Goal: Task Accomplishment & Management: Manage account settings

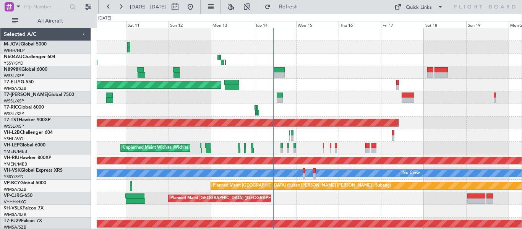
click at [326, 101] on div at bounding box center [309, 97] width 425 height 13
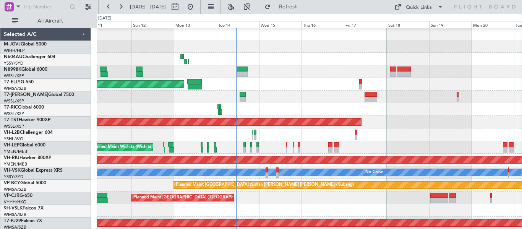
scroll to position [1, 0]
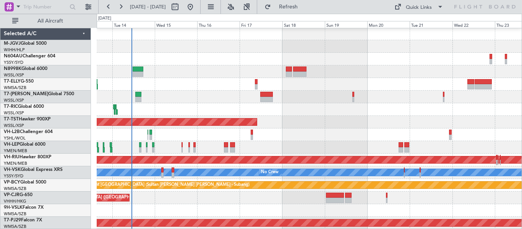
click at [315, 54] on div at bounding box center [309, 59] width 425 height 13
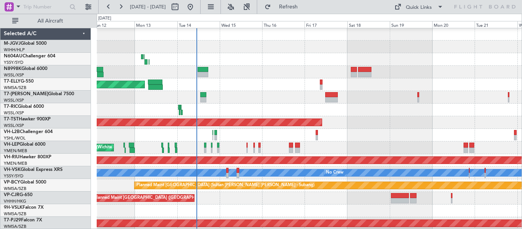
scroll to position [0, 0]
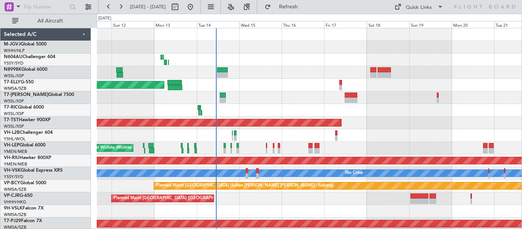
click at [449, 133] on div at bounding box center [309, 135] width 425 height 13
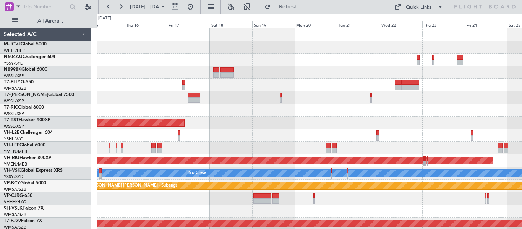
click at [268, 100] on div "Planned Maint [GEOGRAPHIC_DATA] ([GEOGRAPHIC_DATA] Intl) Planned Maint [GEOGRAP…" at bounding box center [309, 129] width 425 height 202
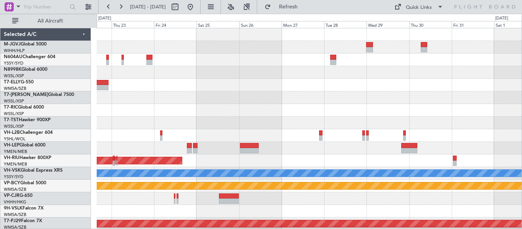
click at [107, 131] on div "Planned Maint [GEOGRAPHIC_DATA] ([GEOGRAPHIC_DATA]) [PERSON_NAME] Planned Maint…" at bounding box center [309, 129] width 425 height 202
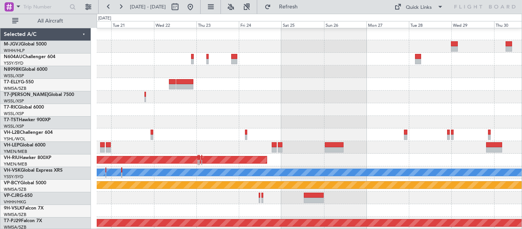
scroll to position [1, 0]
click at [495, 62] on div "Planned Maint [GEOGRAPHIC_DATA] ([GEOGRAPHIC_DATA]) [PERSON_NAME] Planned Maint…" at bounding box center [309, 128] width 425 height 202
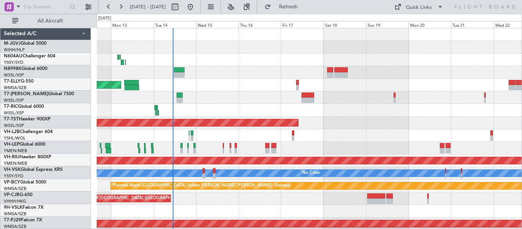
scroll to position [0, 0]
click at [421, 70] on div at bounding box center [309, 72] width 425 height 13
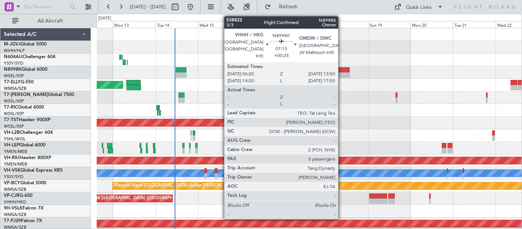
click at [341, 73] on div at bounding box center [342, 74] width 13 height 5
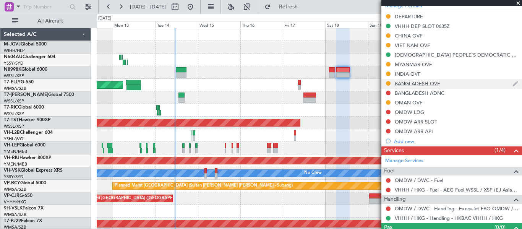
scroll to position [265, 0]
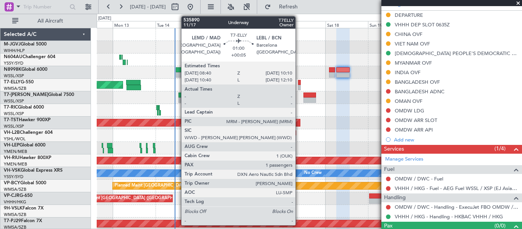
click at [299, 86] on div at bounding box center [299, 87] width 3 height 5
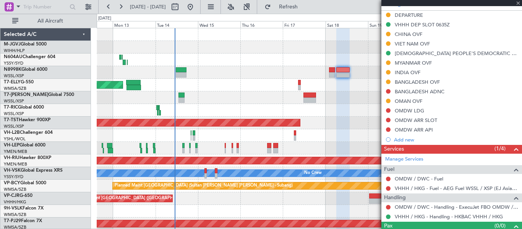
type input "+00:05"
type input "1"
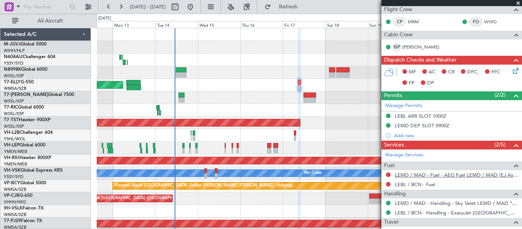
scroll to position [139, 0]
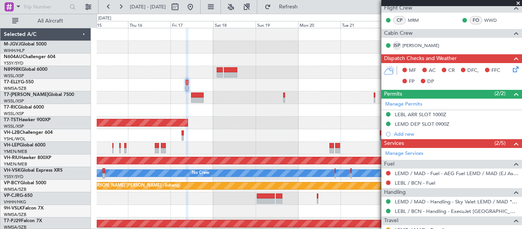
click at [239, 121] on div "Planned Maint [GEOGRAPHIC_DATA] ([GEOGRAPHIC_DATA] Intl) Planned Maint [GEOGRAP…" at bounding box center [309, 129] width 425 height 202
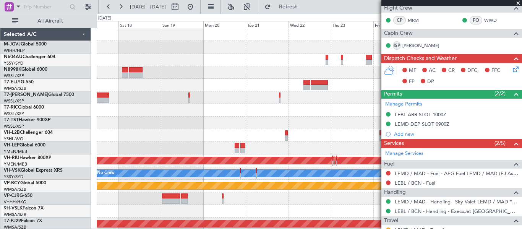
click at [222, 118] on div "Planned Maint [GEOGRAPHIC_DATA] (Seletar) Planned Maint [GEOGRAPHIC_DATA] ([GEO…" at bounding box center [309, 129] width 425 height 202
click at [137, 137] on div "Planned Maint [GEOGRAPHIC_DATA] (Seletar) Planned Maint [GEOGRAPHIC_DATA] ([GEO…" at bounding box center [309, 129] width 425 height 202
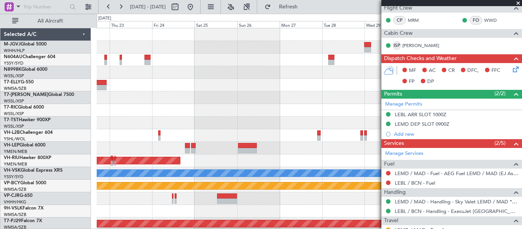
scroll to position [0, 0]
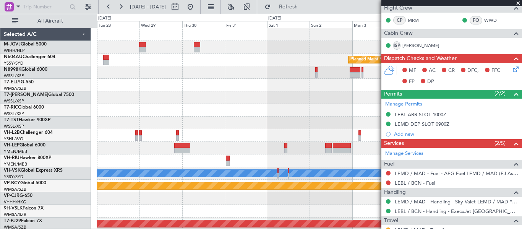
click at [66, 118] on div "Planned Maint Sydney ([PERSON_NAME] Intl) [PERSON_NAME] Planned Maint [GEOGRAPH…" at bounding box center [261, 121] width 522 height 215
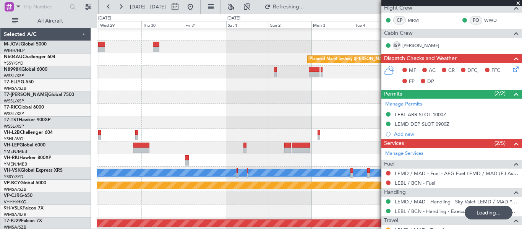
click at [94, 133] on div "Planned Maint Sydney ([PERSON_NAME] Intl) [PERSON_NAME] Planned Maint [GEOGRAPH…" at bounding box center [261, 121] width 522 height 215
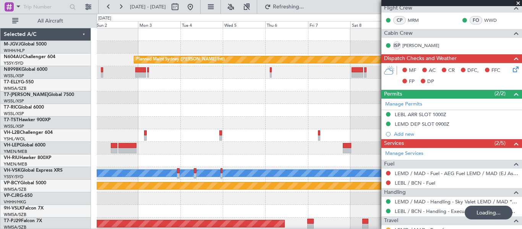
click at [66, 116] on div "Planned Maint Sydney ([PERSON_NAME] Intl) [PERSON_NAME] Planned Maint [GEOGRAPH…" at bounding box center [261, 121] width 522 height 215
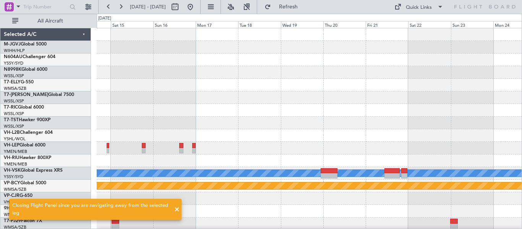
click at [159, 132] on div "Planned Maint Sydney ([PERSON_NAME] Intl) [PERSON_NAME] Planned Maint [GEOGRAPH…" at bounding box center [309, 129] width 425 height 202
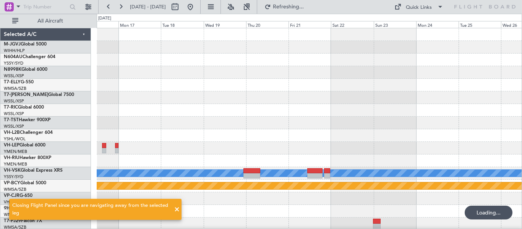
click at [67, 152] on div "Planned Maint Sydney ([PERSON_NAME] Intl) [PERSON_NAME] Planned Maint [GEOGRAPH…" at bounding box center [261, 121] width 522 height 215
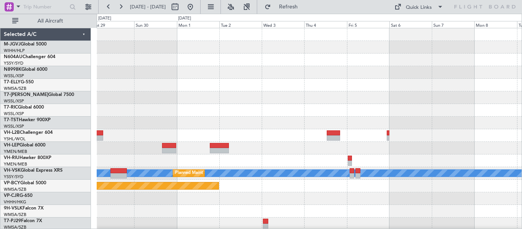
click at [220, 99] on div "[PERSON_NAME] Planned Maint Sydney ([PERSON_NAME] Intl) Planned Maint [GEOGRAPH…" at bounding box center [309, 129] width 425 height 202
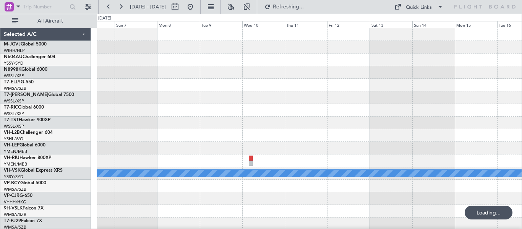
click at [166, 139] on div "MEL" at bounding box center [309, 129] width 425 height 202
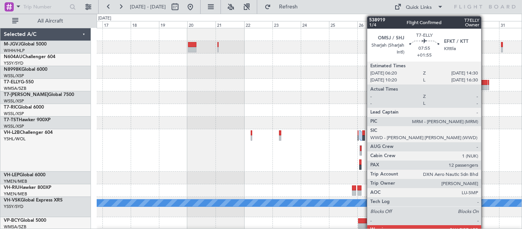
click at [484, 81] on div at bounding box center [482, 82] width 10 height 5
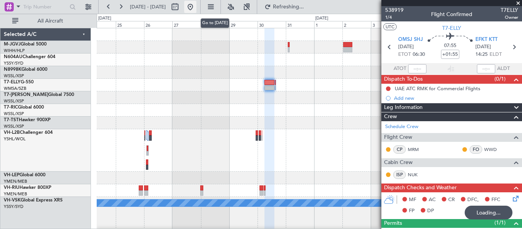
click at [196, 10] on button at bounding box center [190, 7] width 12 height 12
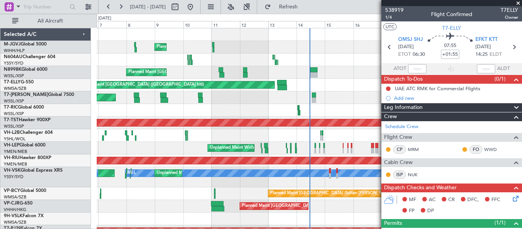
click at [518, 2] on span at bounding box center [518, 3] width 8 height 7
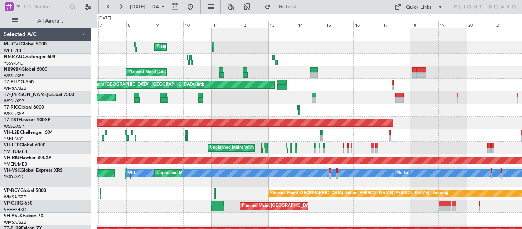
type input "0"
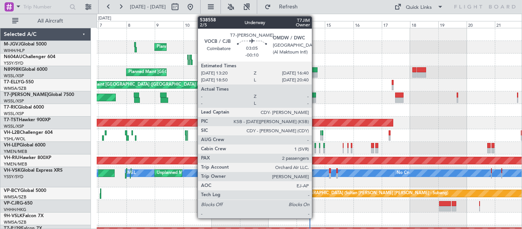
click at [315, 98] on div at bounding box center [314, 99] width 4 height 5
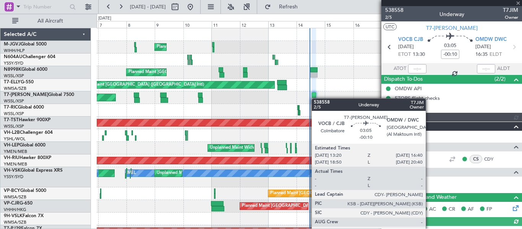
type input "[PERSON_NAME] (LEU)"
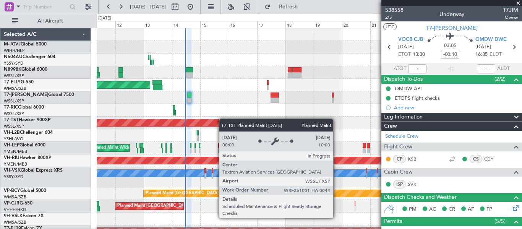
click at [222, 119] on div "Planned Maint [GEOGRAPHIC_DATA] (Seletar) Planned Maint [GEOGRAPHIC_DATA] (Sele…" at bounding box center [309, 132] width 425 height 209
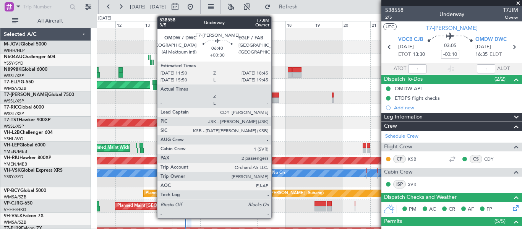
click at [275, 99] on div at bounding box center [274, 99] width 8 height 5
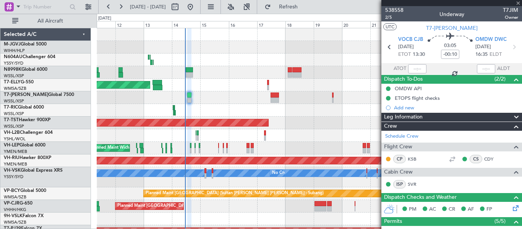
type input "+00:30"
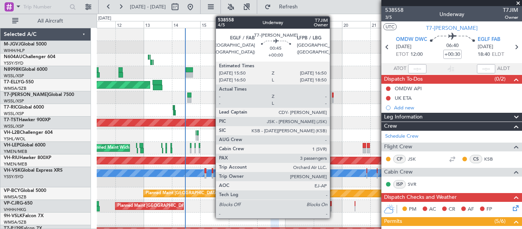
click at [333, 98] on div at bounding box center [333, 99] width 2 height 5
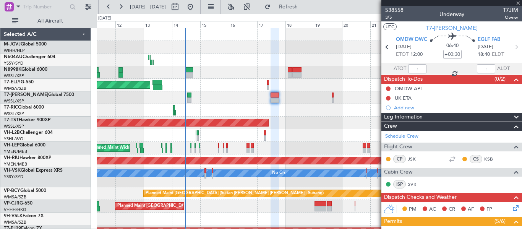
type input "3"
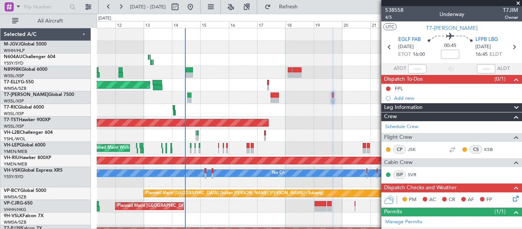
scroll to position [0, 0]
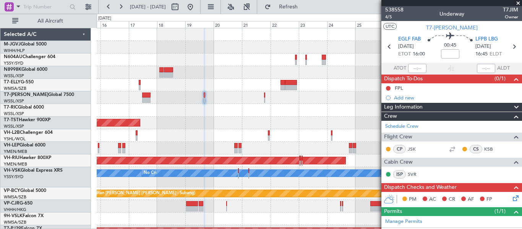
click at [202, 147] on div "Planned Maint Sydney ([PERSON_NAME] Intl) Planned Maint [GEOGRAPHIC_DATA] ([GEO…" at bounding box center [309, 132] width 425 height 209
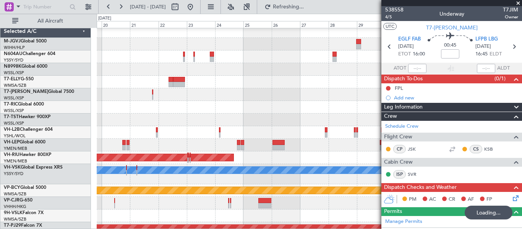
scroll to position [0, 0]
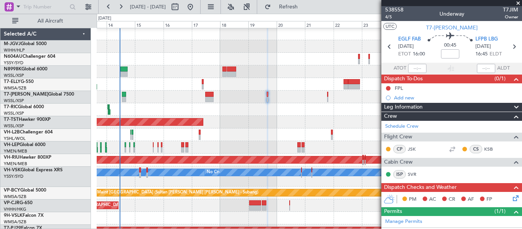
click at [318, 107] on div at bounding box center [309, 109] width 425 height 13
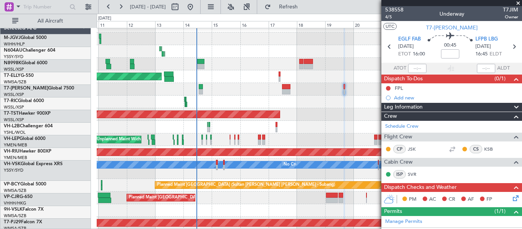
scroll to position [8, 0]
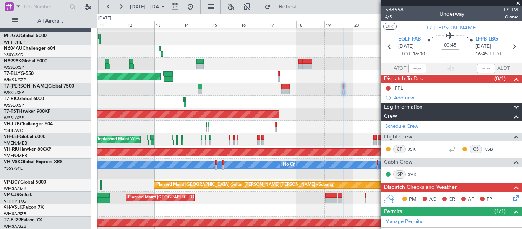
click at [216, 79] on div "Planned Maint [GEOGRAPHIC_DATA] (Seletar) Planned Maint [GEOGRAPHIC_DATA] (Sele…" at bounding box center [309, 124] width 425 height 209
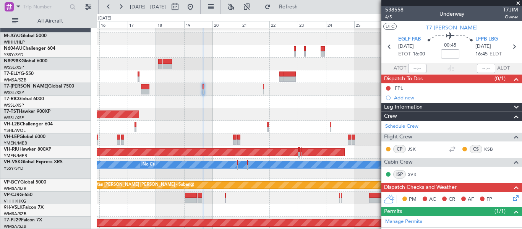
click at [157, 197] on div "Planned Maint [GEOGRAPHIC_DATA] ([GEOGRAPHIC_DATA] Intl)" at bounding box center [309, 197] width 425 height 13
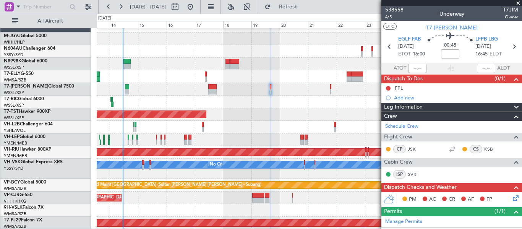
click at [222, 116] on div "Planned Maint [GEOGRAPHIC_DATA] ([GEOGRAPHIC_DATA] Intl) Planned Maint [GEOGRAP…" at bounding box center [309, 124] width 425 height 209
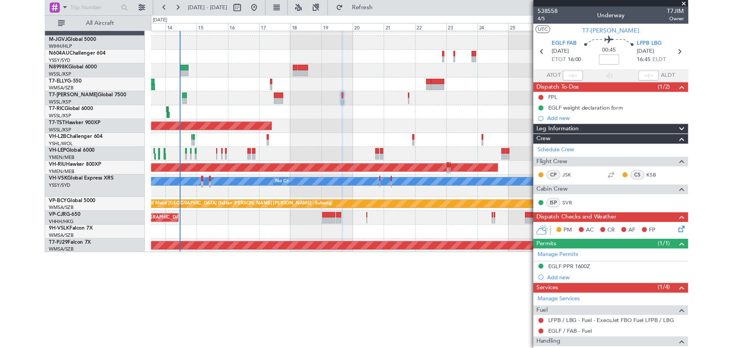
scroll to position [0, 0]
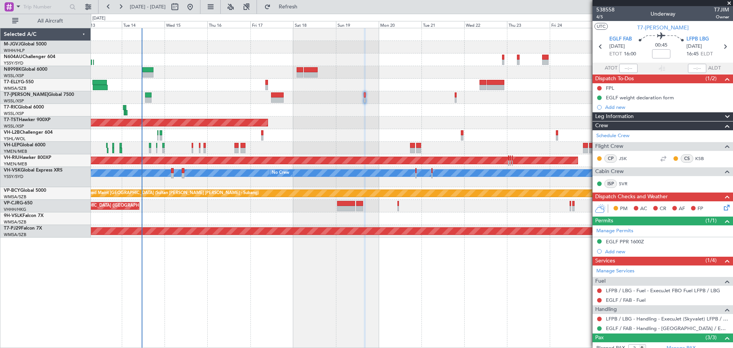
click at [196, 107] on div at bounding box center [412, 110] width 642 height 13
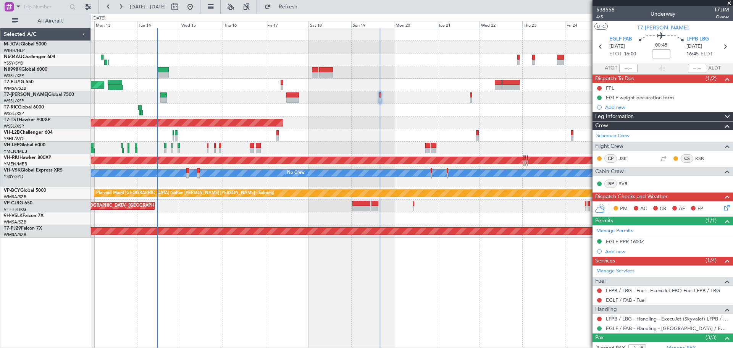
click at [194, 101] on div at bounding box center [412, 97] width 642 height 13
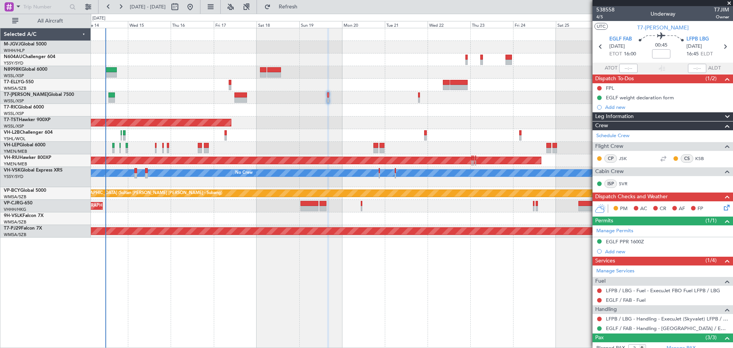
click at [136, 223] on div at bounding box center [412, 218] width 642 height 13
